Goal: Transaction & Acquisition: Purchase product/service

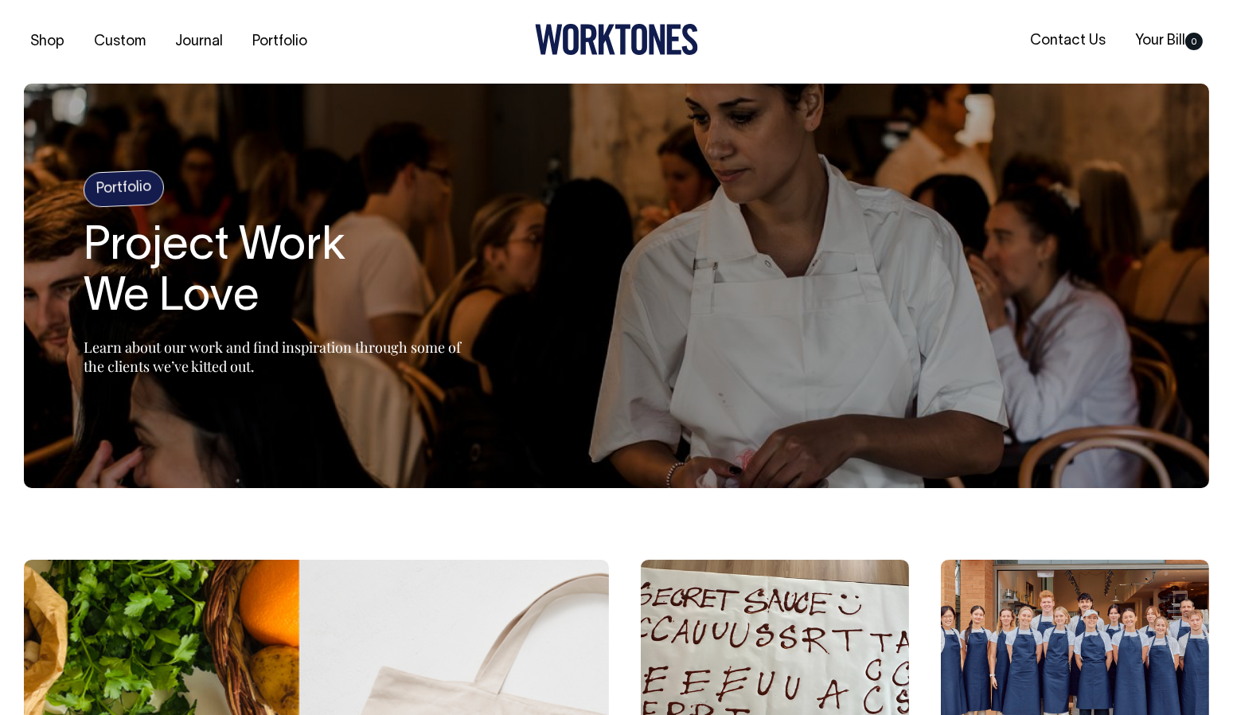
click at [1061, 42] on link "Contact Us" at bounding box center [1068, 41] width 88 height 26
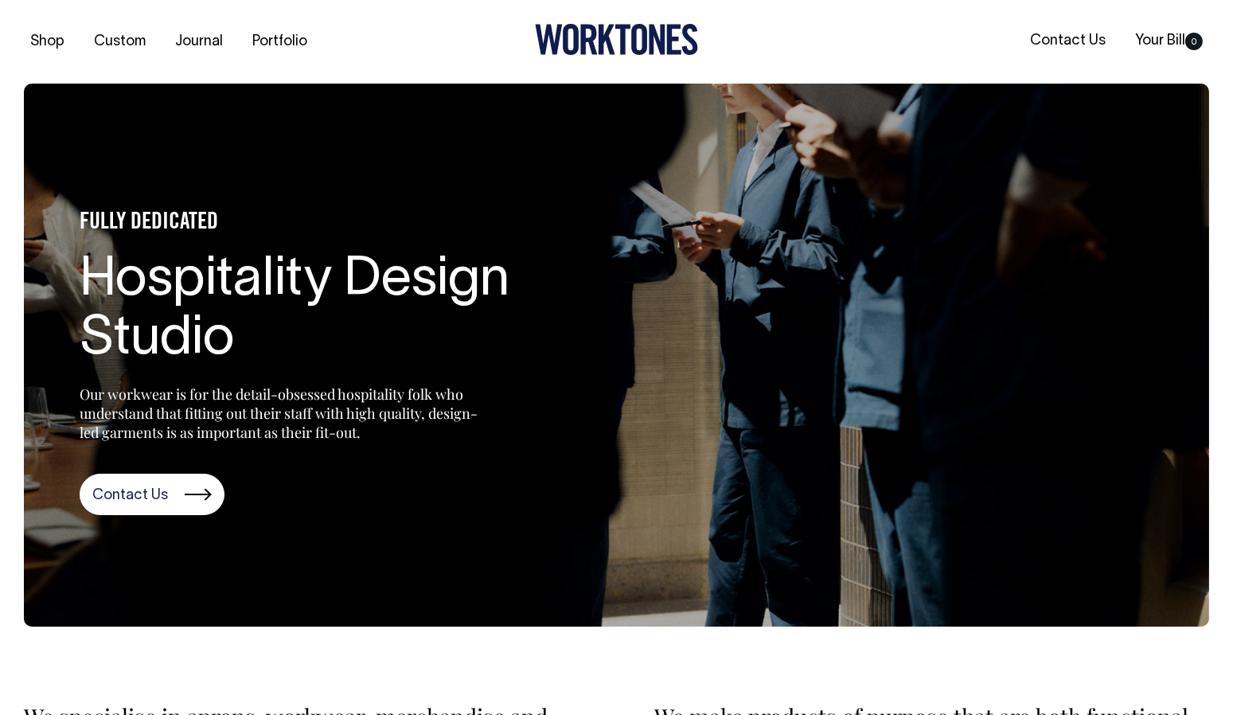
scroll to position [1, 0]
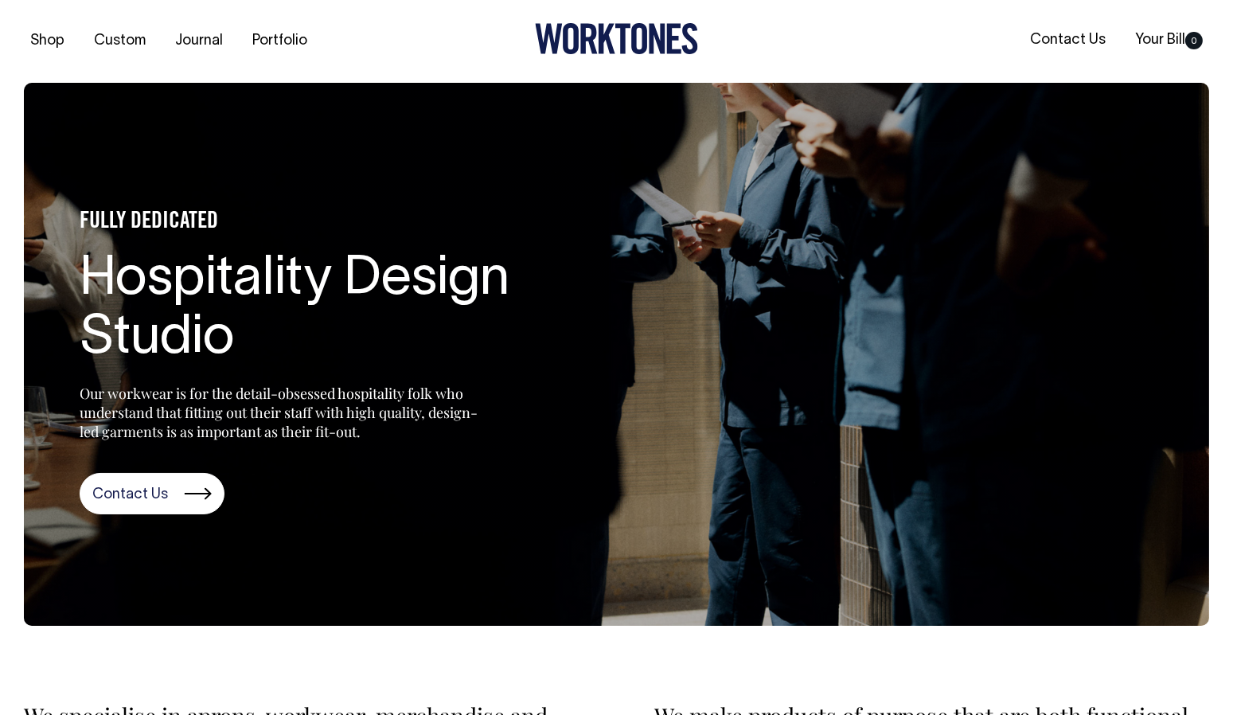
click at [274, 37] on link "Portfolio" at bounding box center [280, 41] width 68 height 26
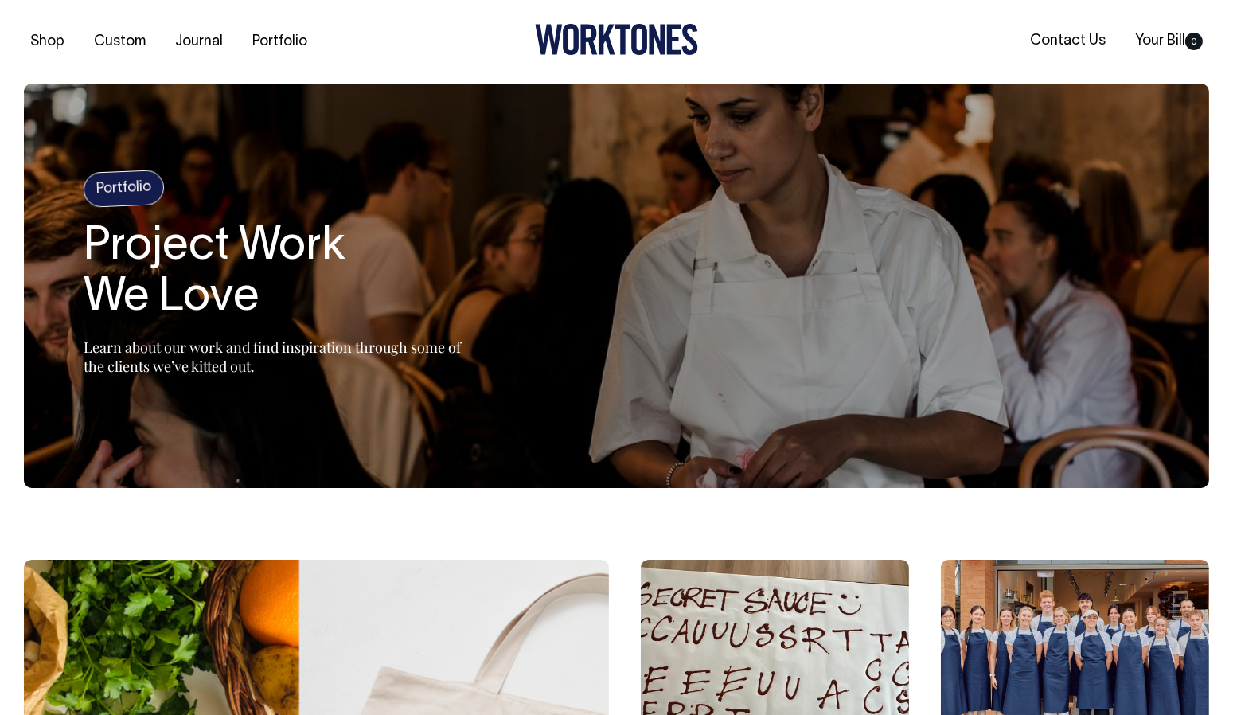
click at [45, 33] on link "Shop" at bounding box center [47, 42] width 47 height 26
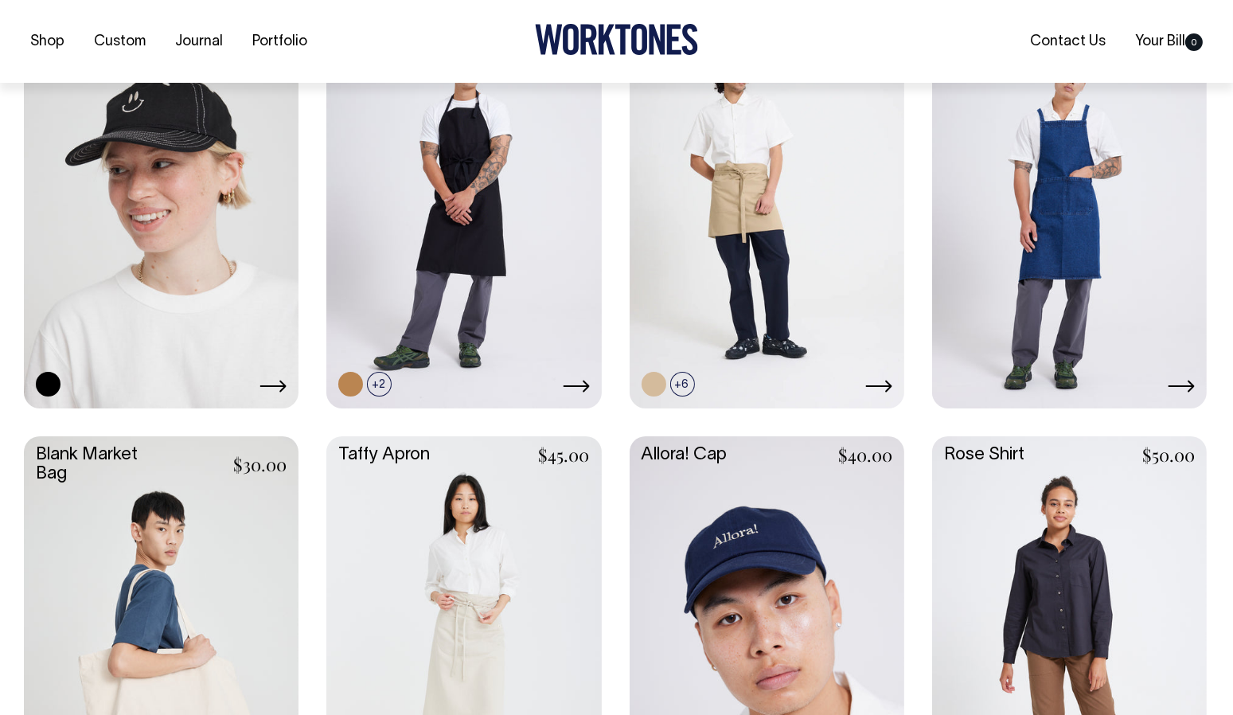
scroll to position [1797, 0]
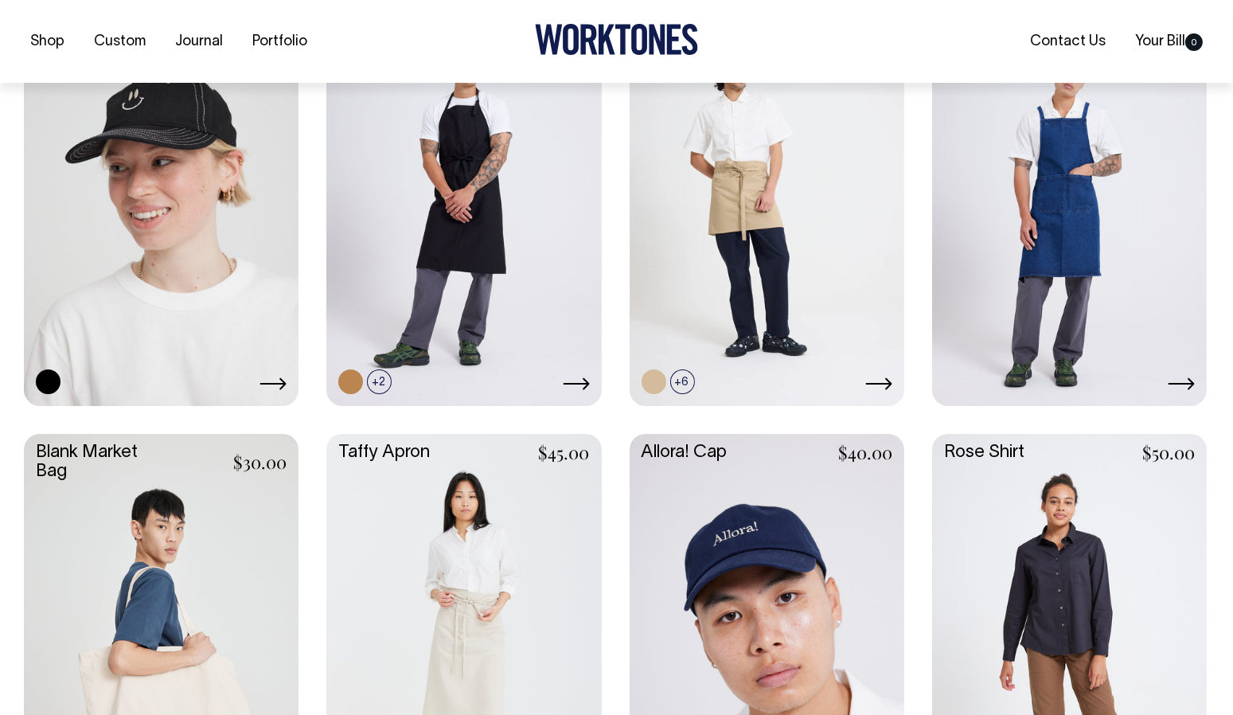
click at [447, 262] on link at bounding box center [463, 198] width 275 height 409
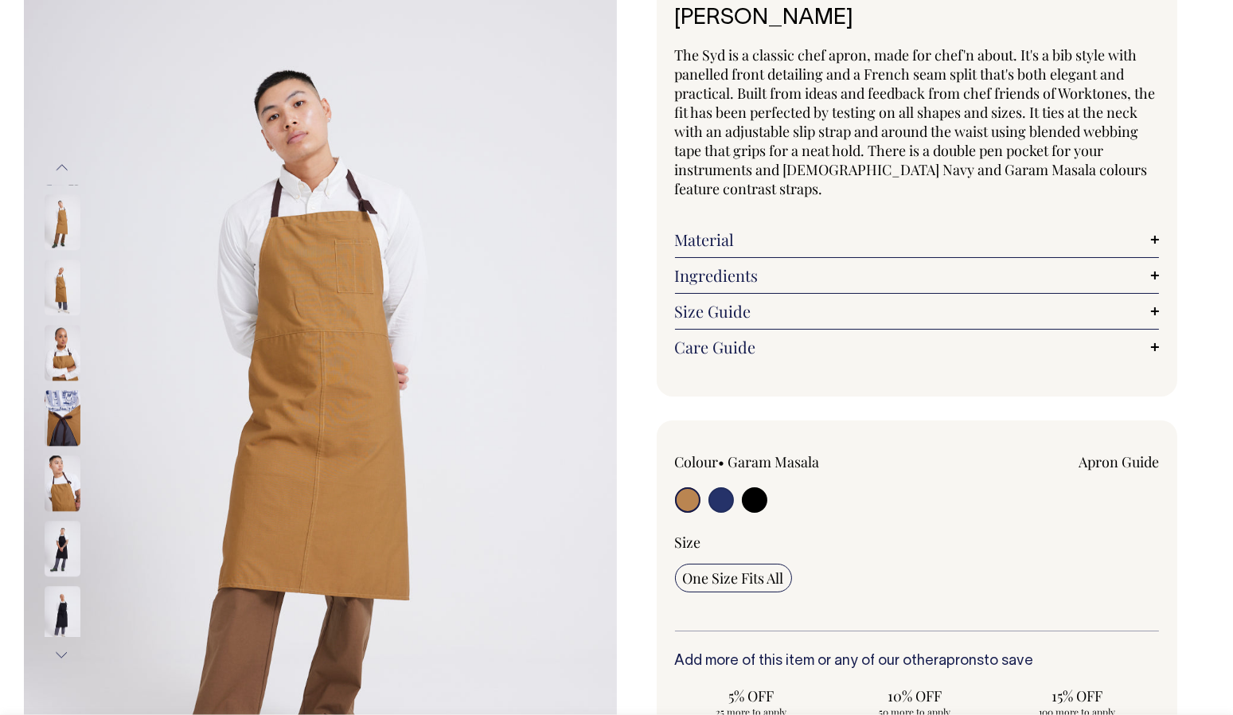
scroll to position [139, 0]
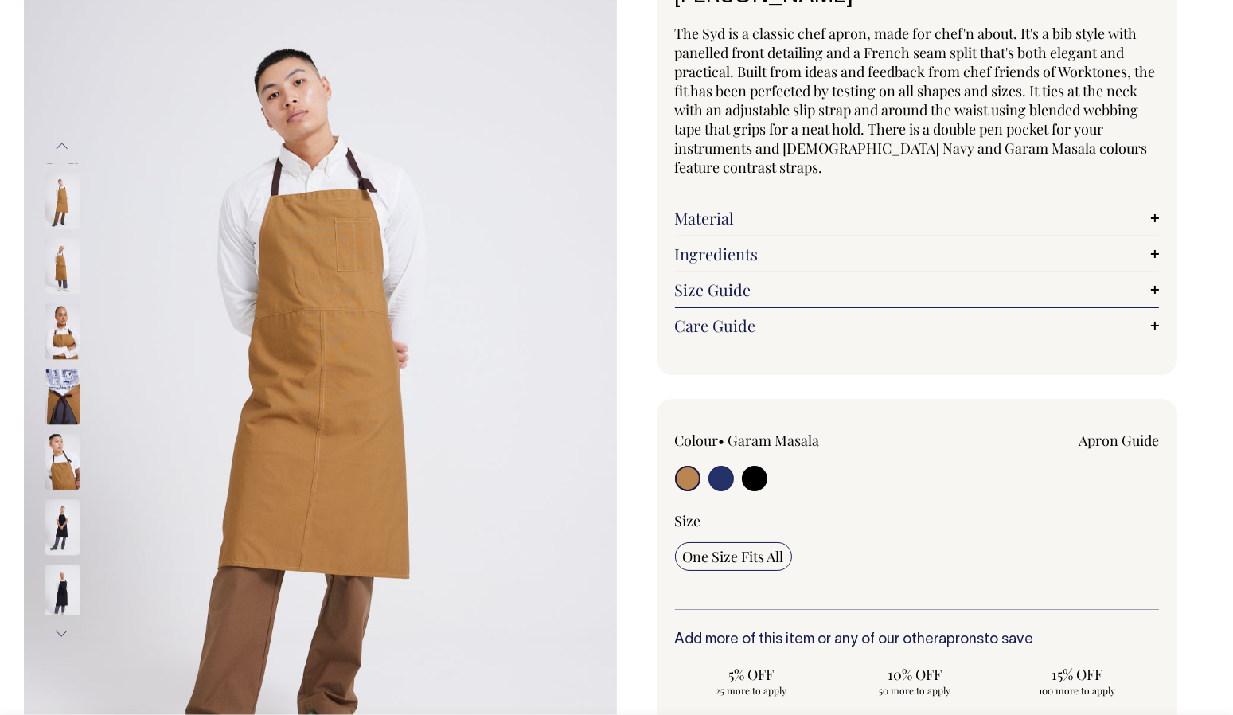
click at [68, 389] on img at bounding box center [63, 397] width 36 height 56
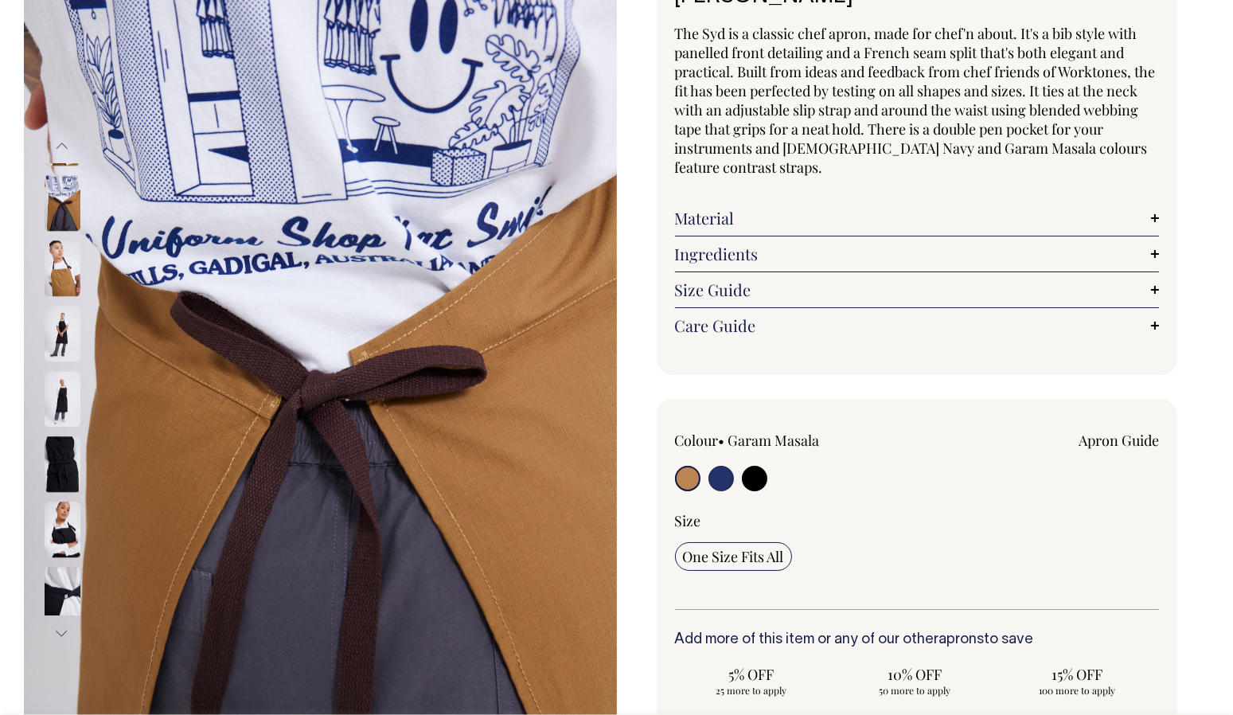
click at [50, 447] on img at bounding box center [63, 465] width 36 height 56
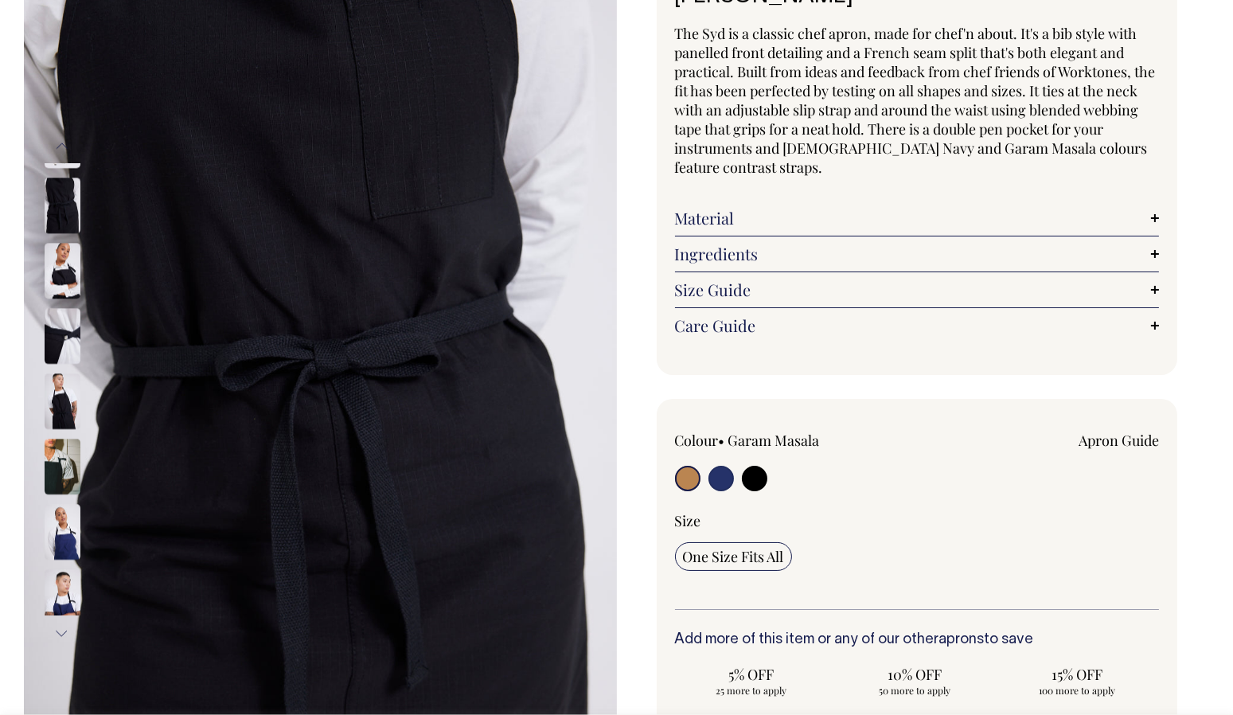
click at [45, 393] on img at bounding box center [63, 402] width 36 height 56
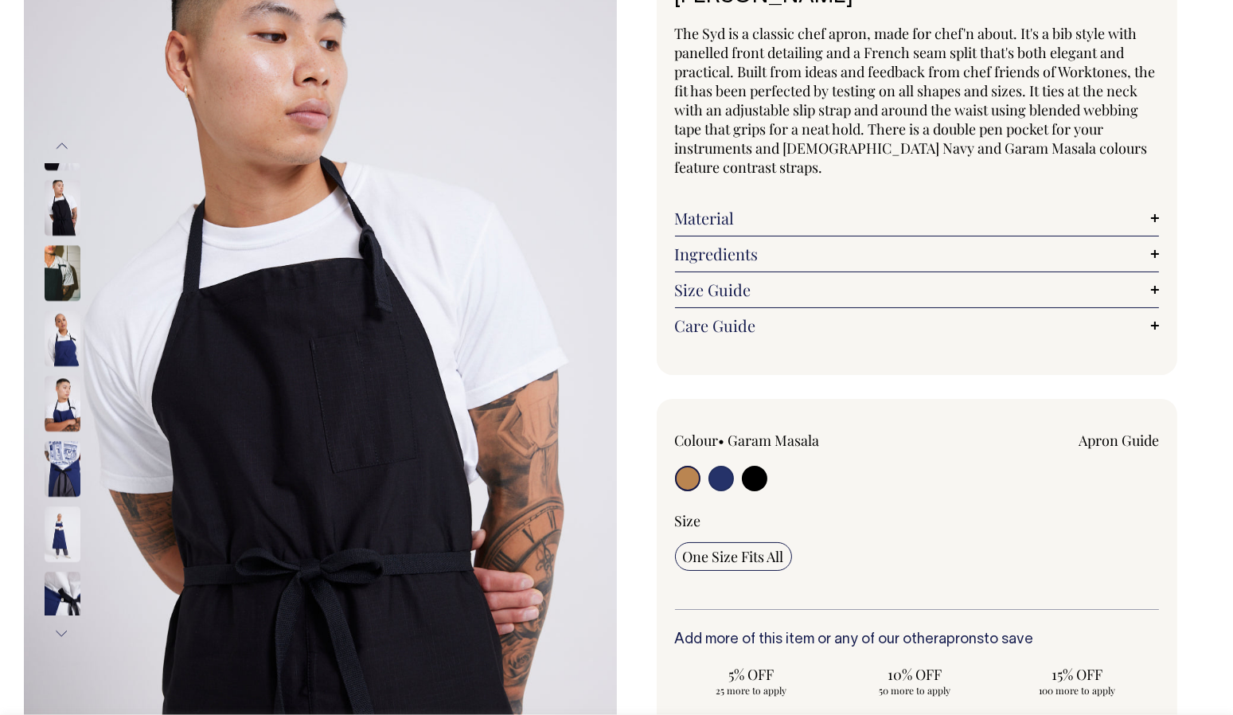
click at [43, 460] on img at bounding box center [320, 390] width 593 height 890
click at [57, 517] on img at bounding box center [63, 535] width 36 height 56
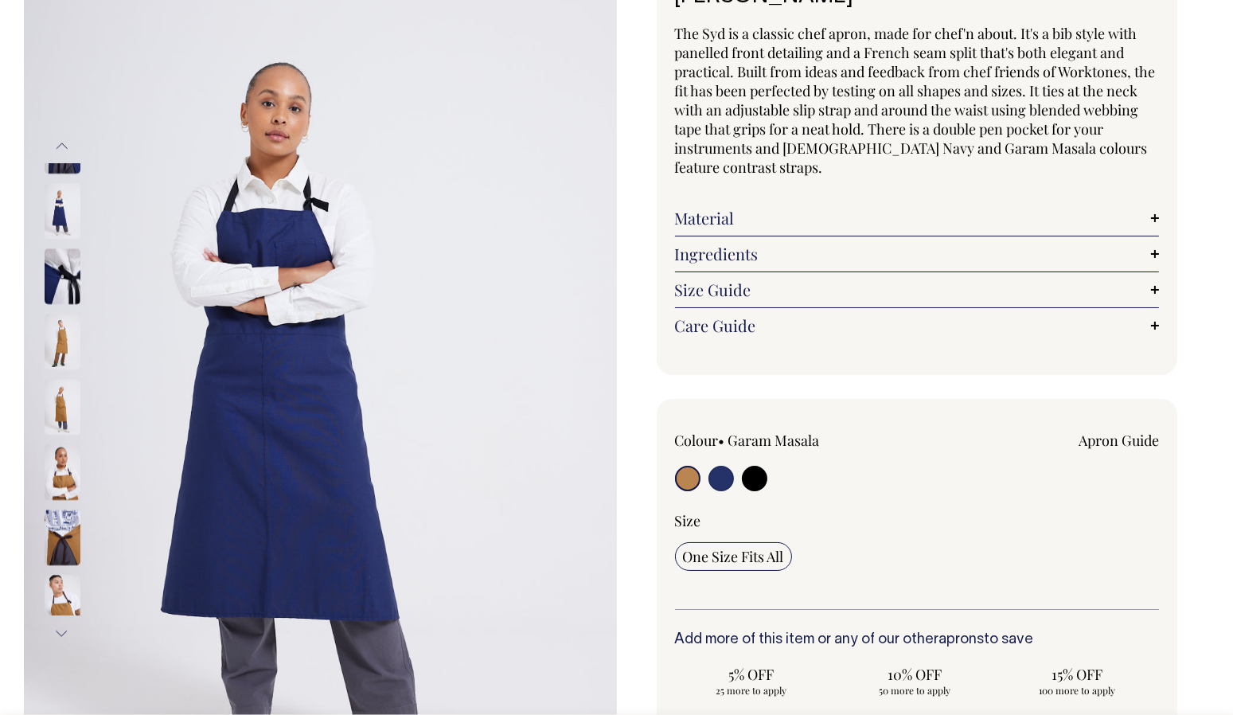
click at [54, 518] on img at bounding box center [63, 538] width 36 height 56
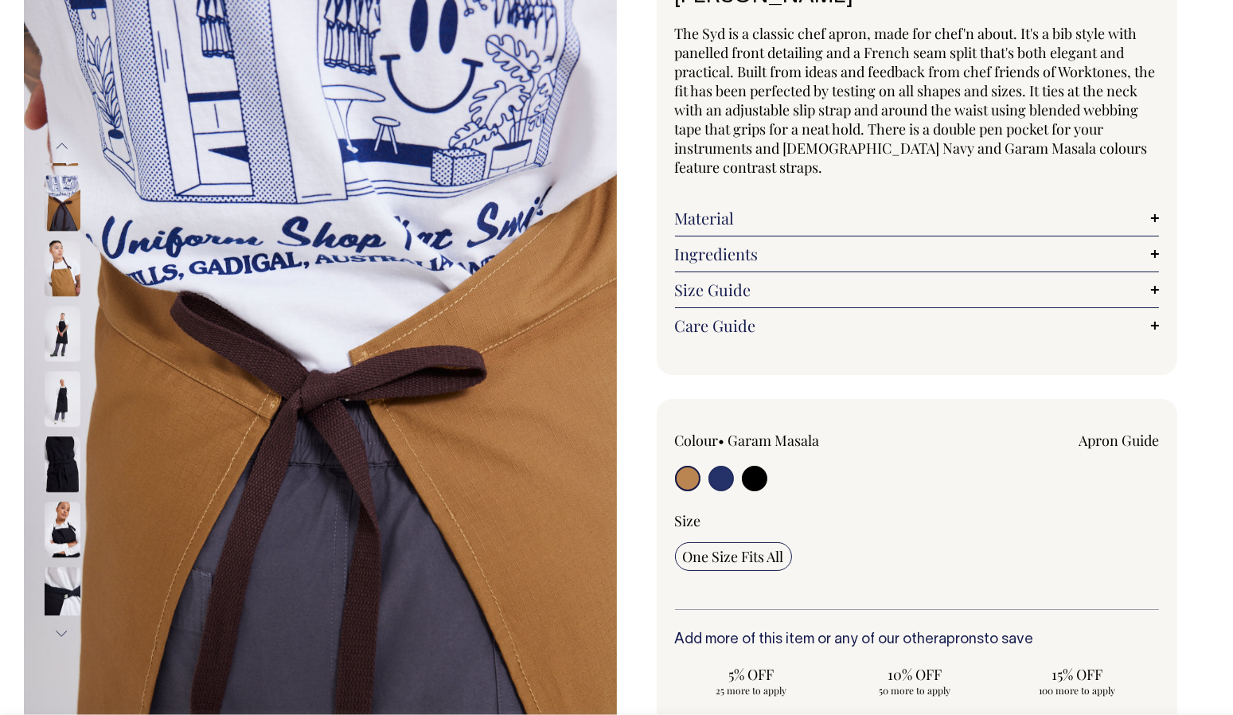
click at [61, 400] on img at bounding box center [63, 400] width 36 height 56
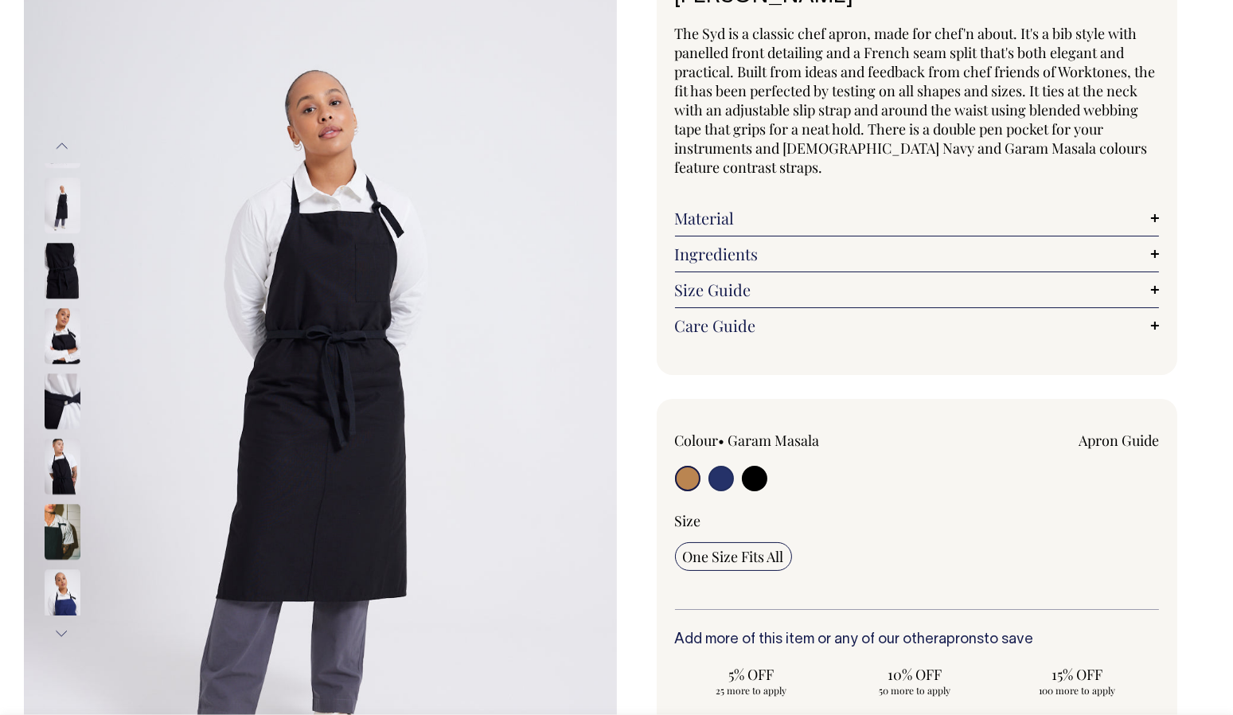
click at [49, 325] on img at bounding box center [63, 337] width 36 height 56
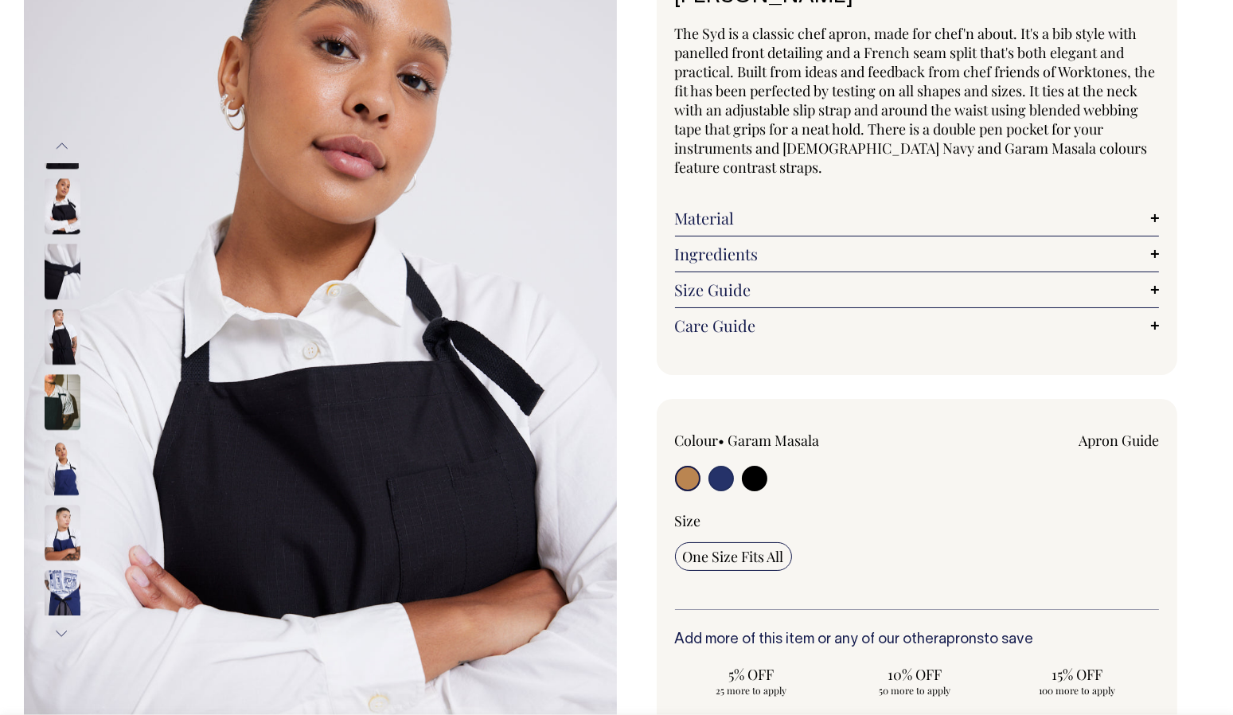
click at [50, 244] on img at bounding box center [63, 272] width 36 height 56
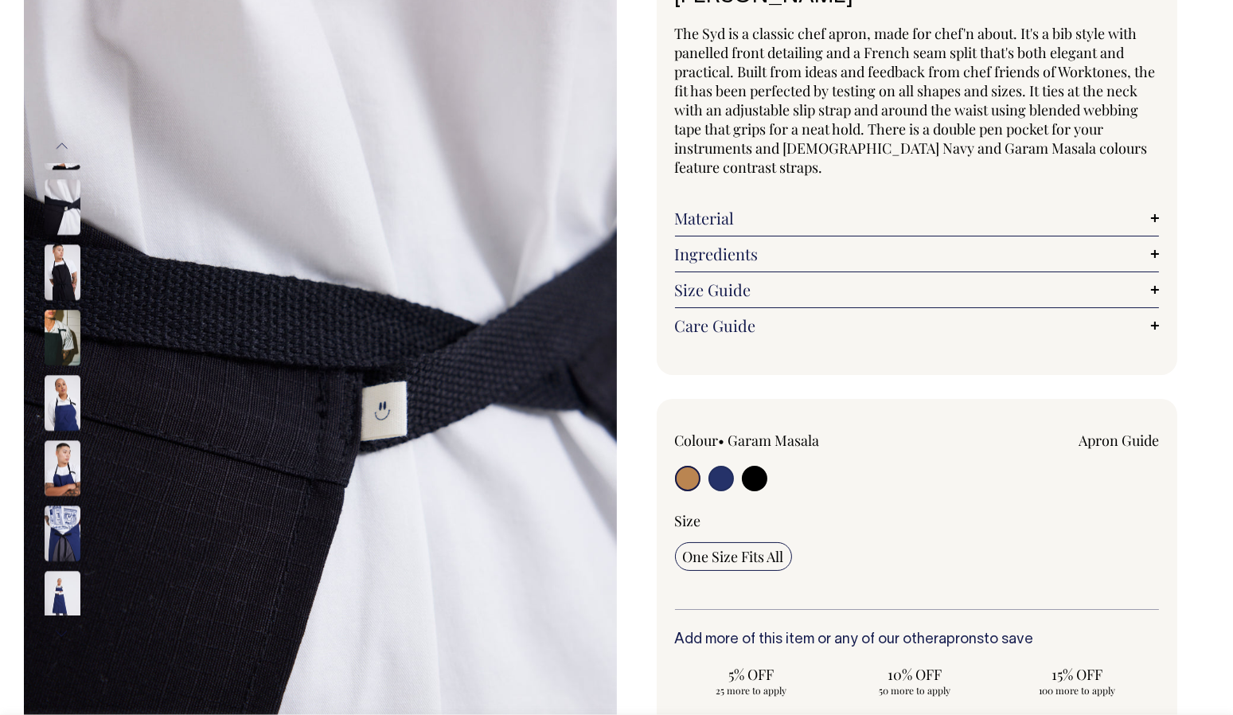
click at [76, 219] on img at bounding box center [63, 208] width 36 height 56
click at [51, 211] on img at bounding box center [63, 208] width 36 height 56
click at [54, 180] on img at bounding box center [63, 208] width 36 height 56
